Goal: Task Accomplishment & Management: Complete application form

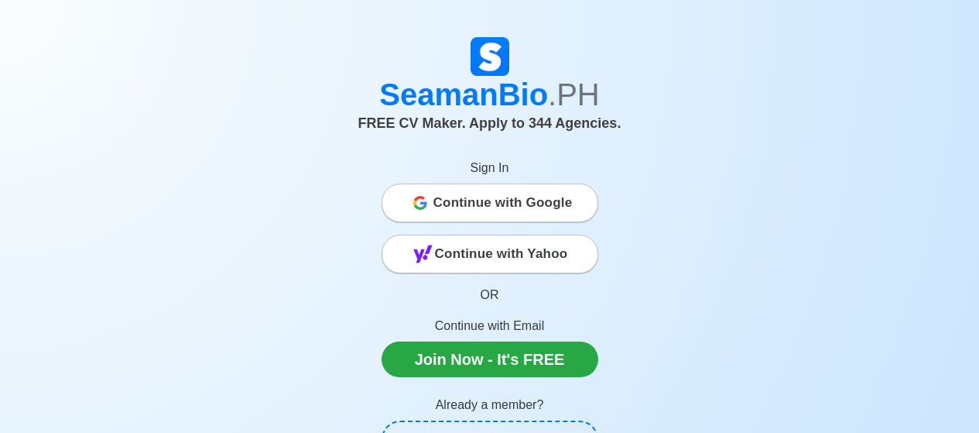
click at [485, 202] on span "Continue with Google" at bounding box center [503, 202] width 139 height 31
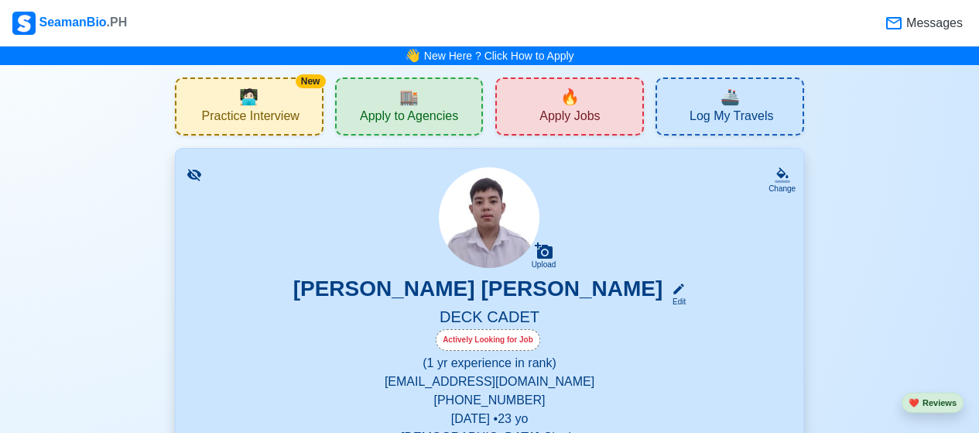
click at [589, 98] on div "🔥 Apply Jobs" at bounding box center [570, 106] width 149 height 58
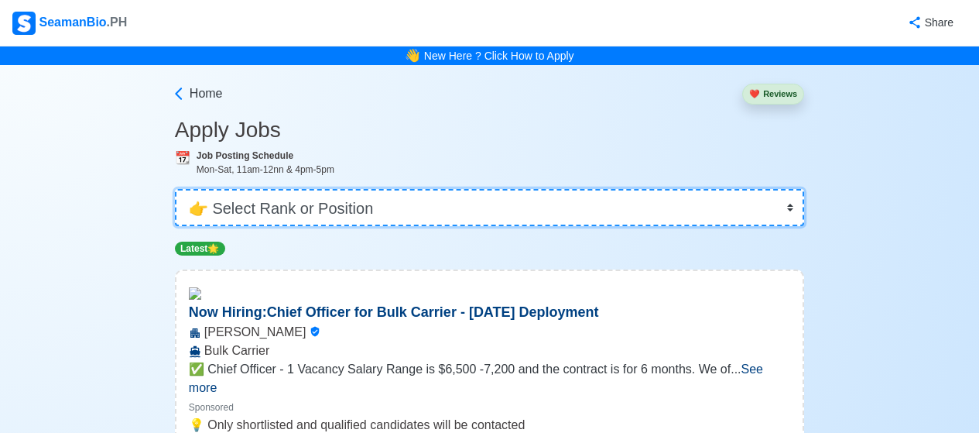
click at [542, 212] on select "👉 Select Rank or Position Master Chief Officer 2nd Officer 3rd Officer Junior O…" at bounding box center [489, 207] width 629 height 37
click at [175, 189] on select "👉 Select Rank or Position Master Chief Officer 2nd Officer 3rd Officer Junior O…" at bounding box center [489, 207] width 629 height 37
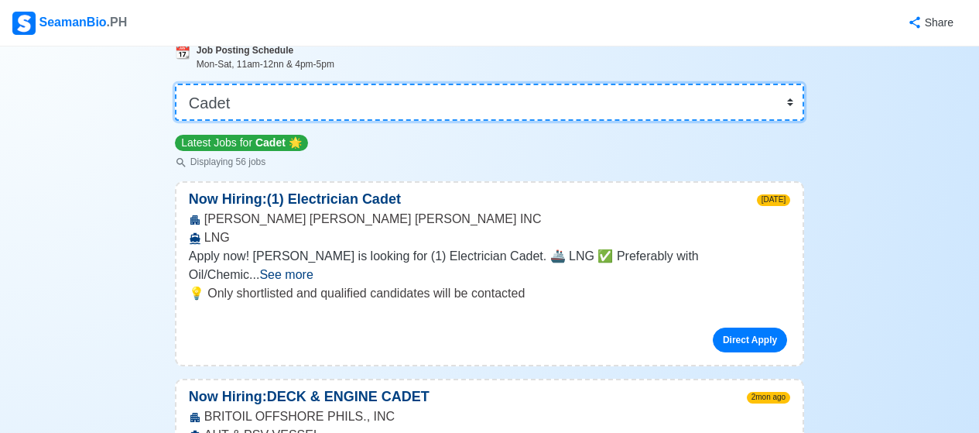
scroll to position [77, 0]
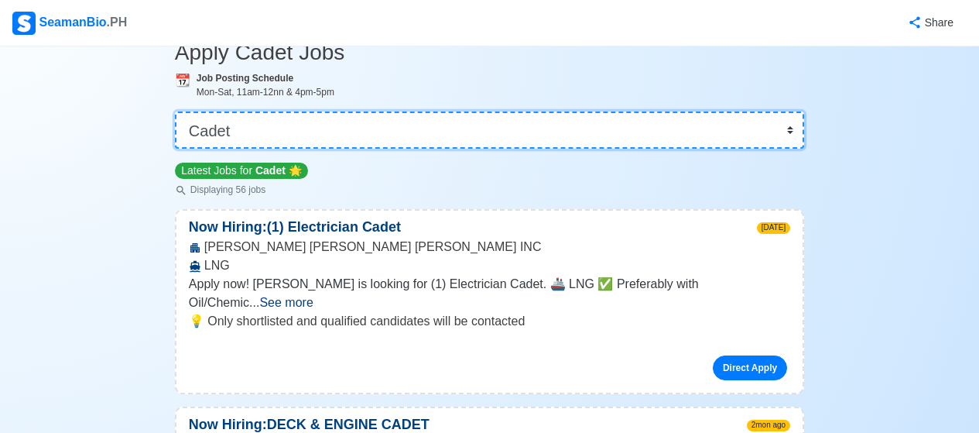
click at [464, 124] on select "👉 Select Rank or Position Master Chief Officer 2nd Officer 3rd Officer Junior O…" at bounding box center [489, 129] width 629 height 37
select select "Ordinary [PERSON_NAME]"
click at [175, 149] on select "👉 Select Rank or Position Master Chief Officer 2nd Officer 3rd Officer Junior O…" at bounding box center [489, 129] width 629 height 37
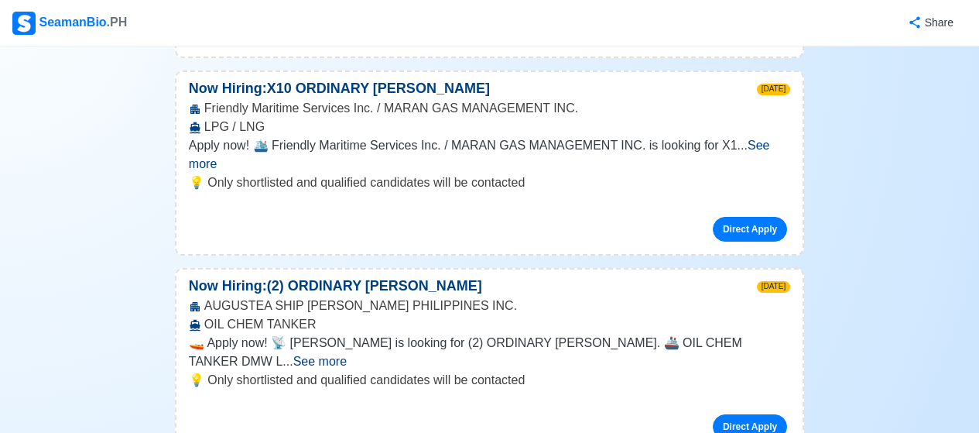
scroll to position [1626, 0]
